Goal: Information Seeking & Learning: Understand process/instructions

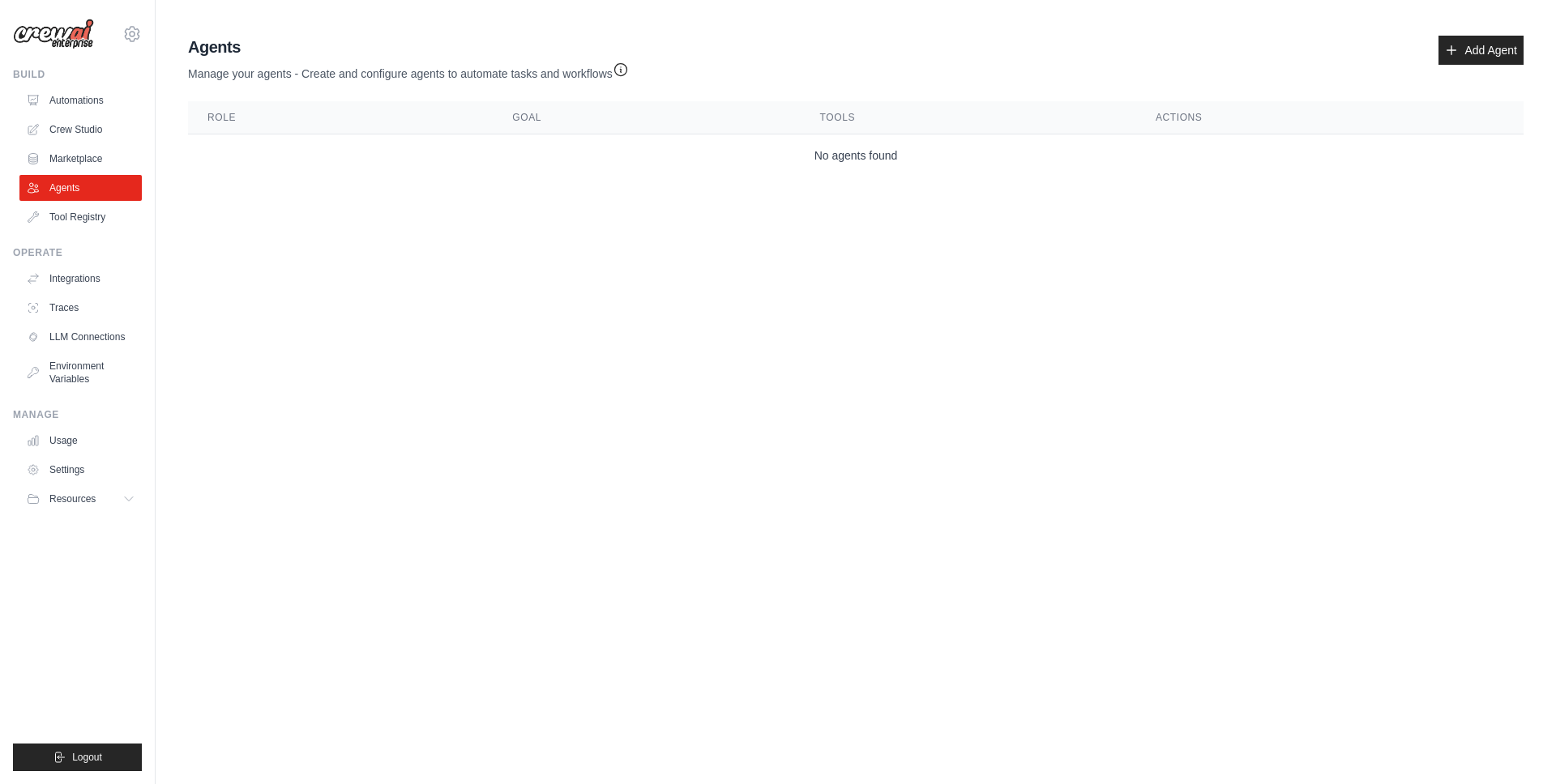
click at [559, 69] on p "Manage your agents - Create and configure agents to automate tasks and workflows" at bounding box center [408, 69] width 441 height 23
click at [520, 43] on h2 "Agents" at bounding box center [408, 47] width 441 height 22
click at [326, 75] on p "Manage your agents - Create and configure agents to automate tasks and workflows" at bounding box center [408, 69] width 441 height 23
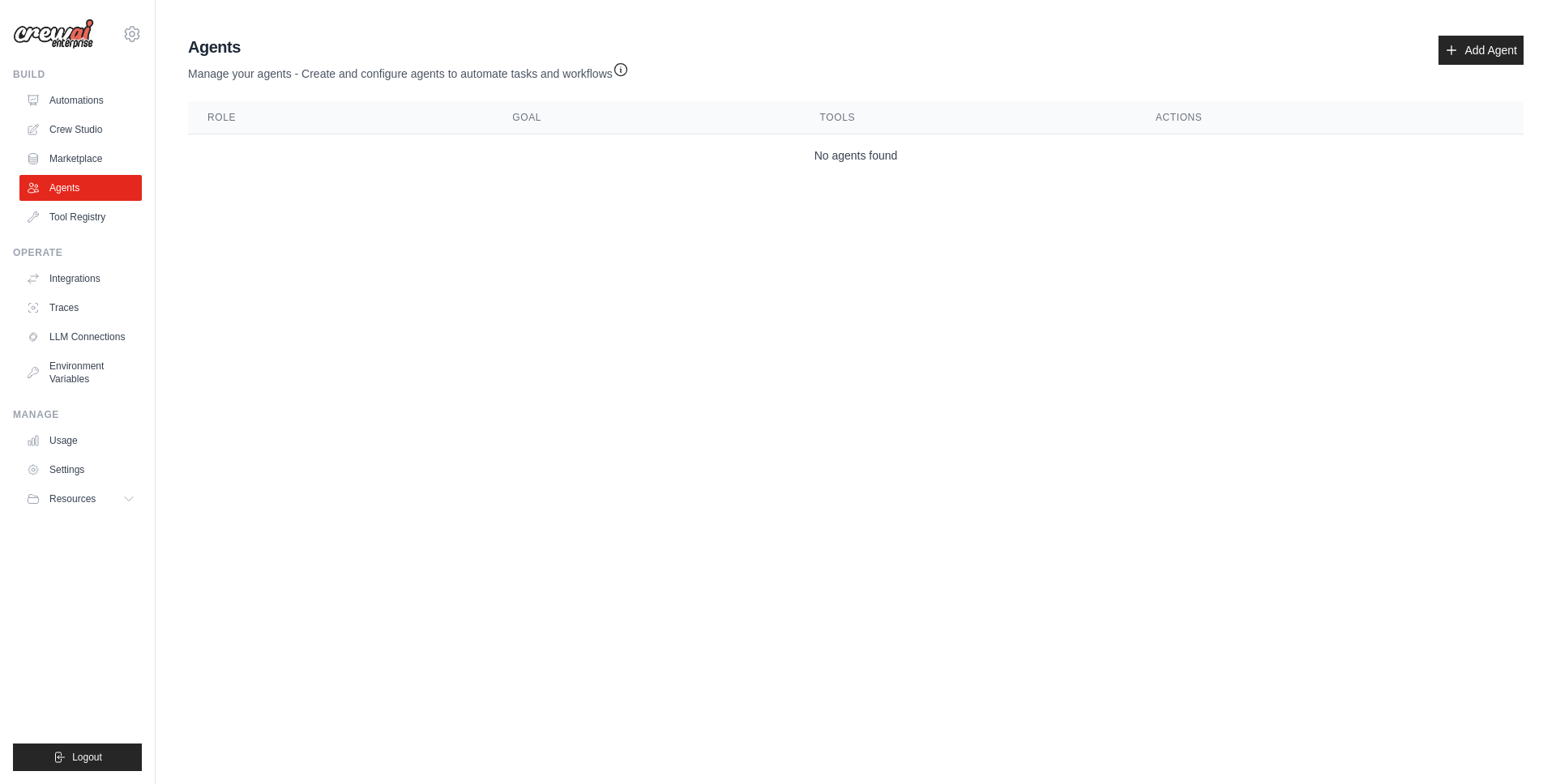
click at [367, 64] on p "Manage your agents - Create and configure agents to automate tasks and workflows" at bounding box center [408, 69] width 441 height 23
click at [353, 75] on p "Manage your agents - Create and configure agents to automate tasks and workflows" at bounding box center [408, 69] width 441 height 23
click at [1213, 67] on div "Agents Manage your agents - Create and configure agents to automate tasks and w…" at bounding box center [855, 59] width 1336 height 46
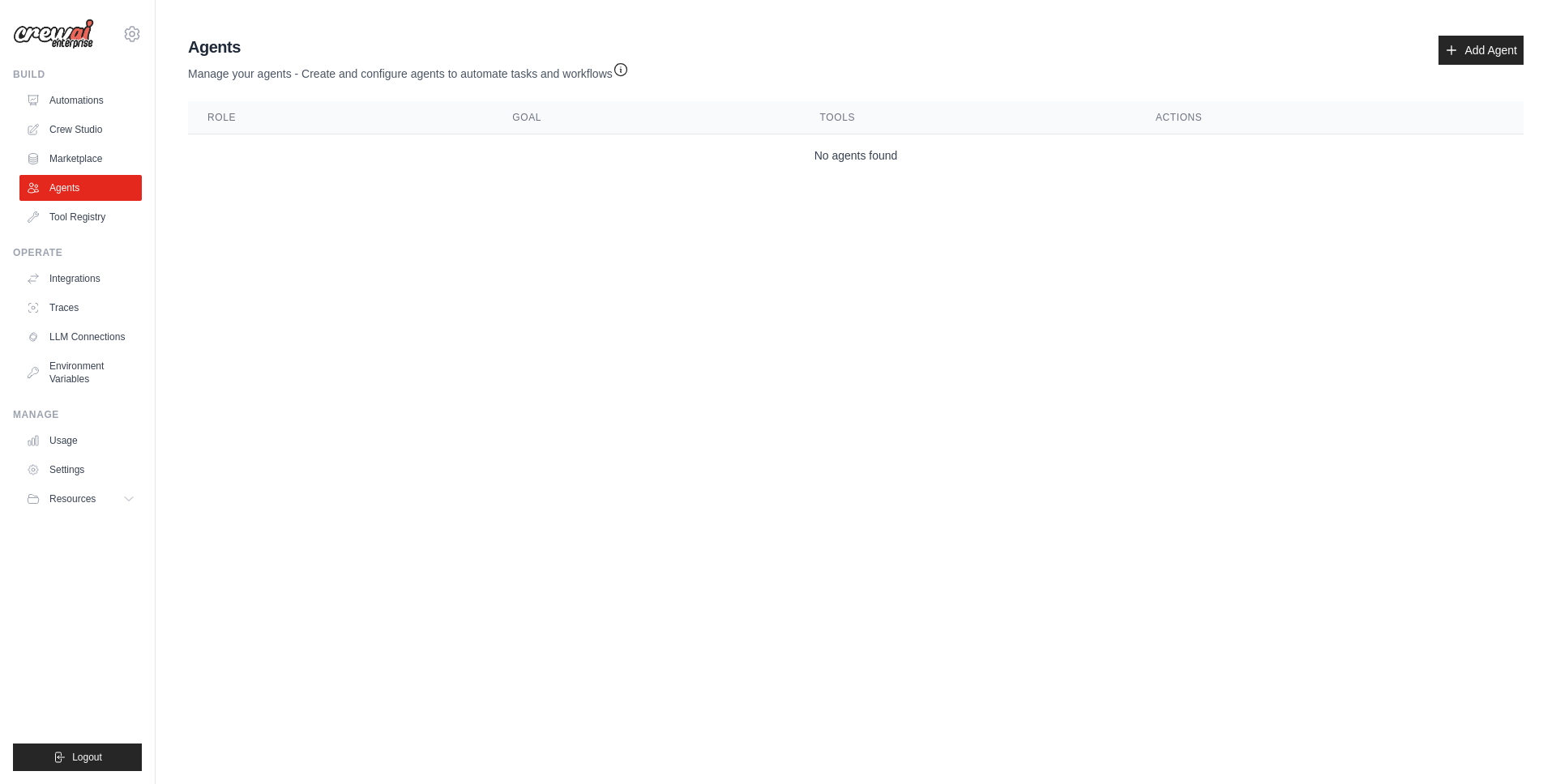
click at [646, 27] on main "Agent Usage Guide To use an agent in your CrewAI project, you can initialize it…" at bounding box center [855, 109] width 1400 height 219
